Goal: Navigation & Orientation: Find specific page/section

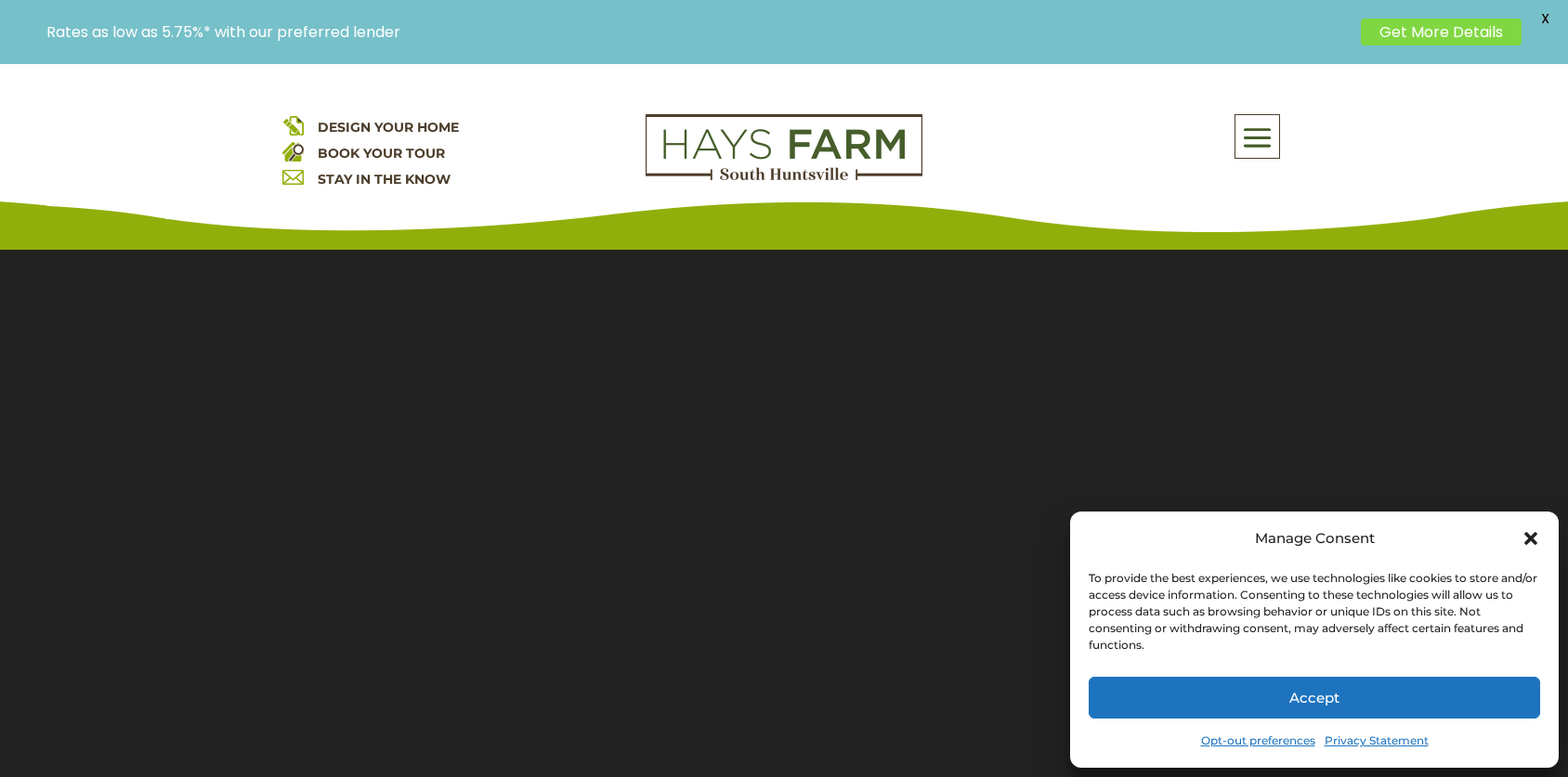
click at [1532, 530] on icon "Close dialog" at bounding box center [1530, 539] width 19 height 19
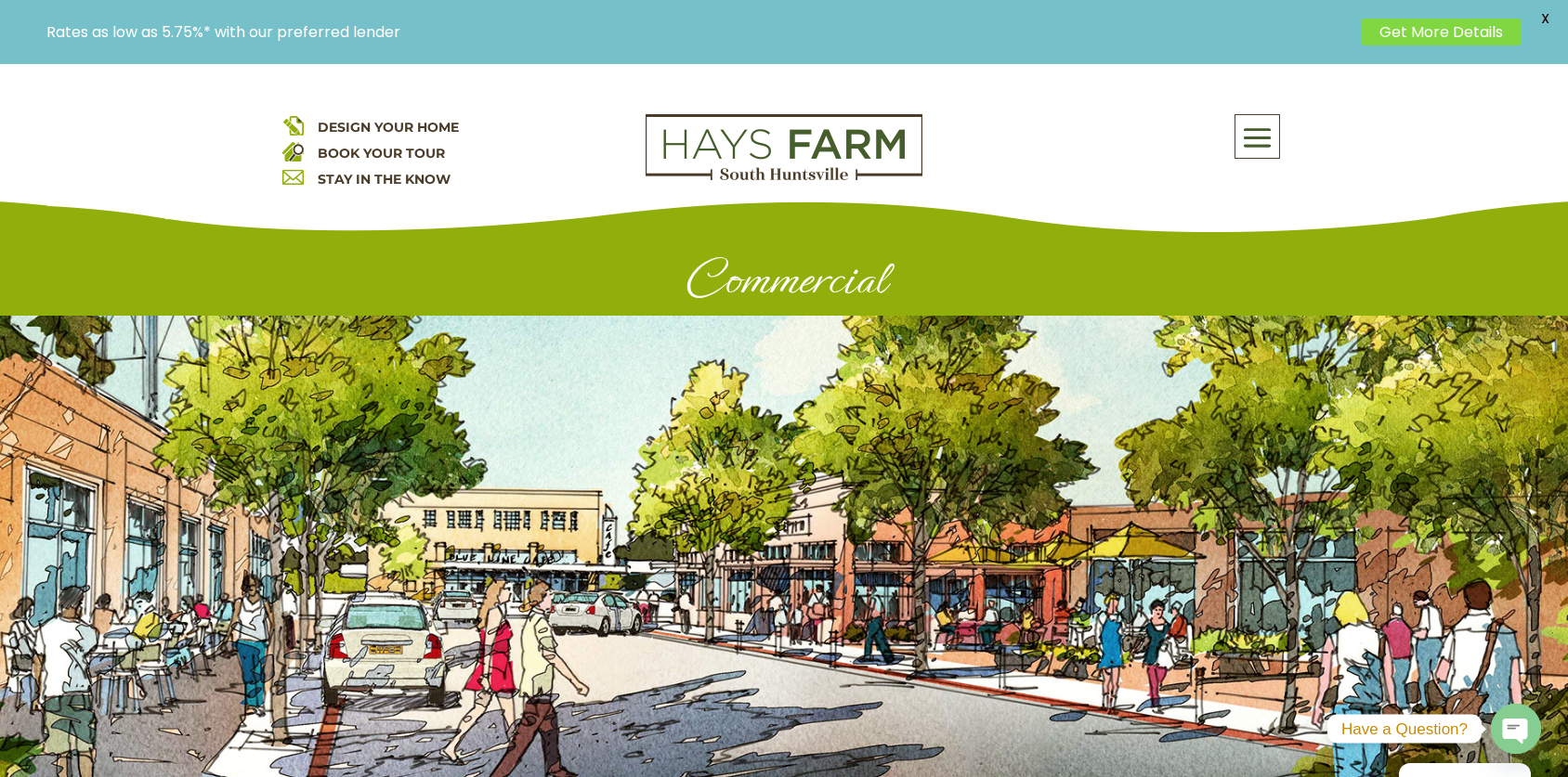
click at [1254, 144] on span at bounding box center [1257, 138] width 44 height 43
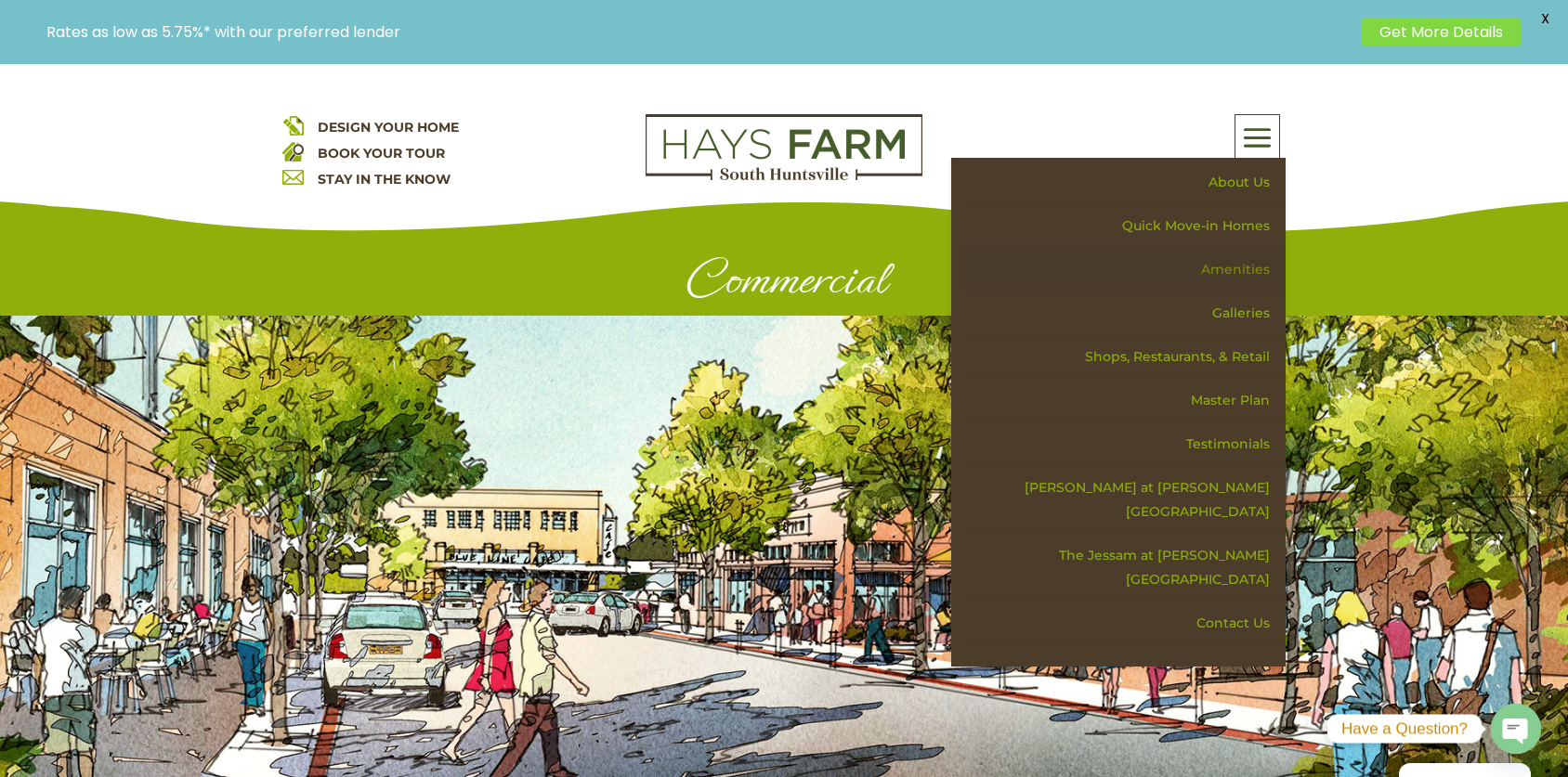
click at [1244, 263] on link "Amenities" at bounding box center [1125, 270] width 321 height 44
